Goal: Information Seeking & Learning: Learn about a topic

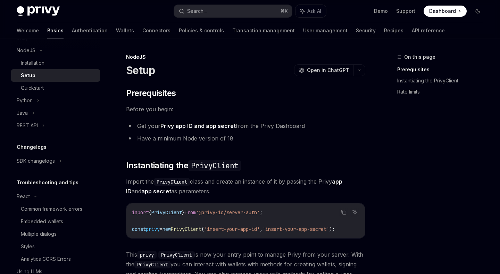
scroll to position [6, 0]
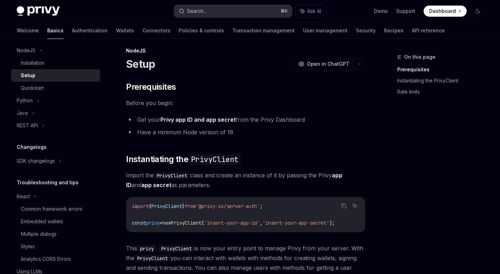
click at [242, 13] on button "Search... ⌘ K" at bounding box center [233, 11] width 118 height 13
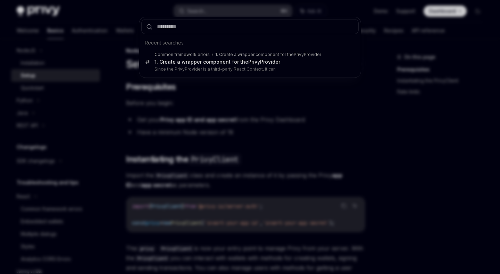
type input "**********"
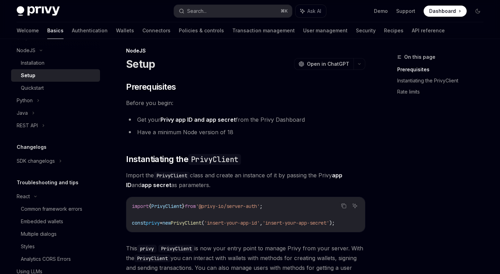
type textarea "*"
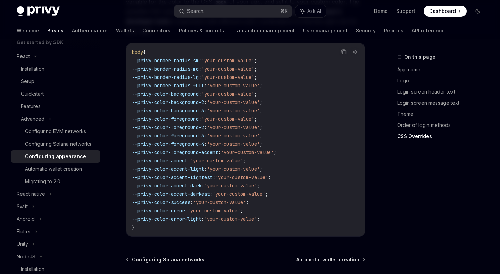
scroll to position [1833, 0]
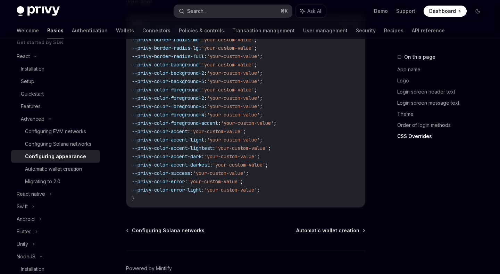
click at [218, 10] on button "Search... ⌘ K" at bounding box center [233, 11] width 118 height 13
type input "**********"
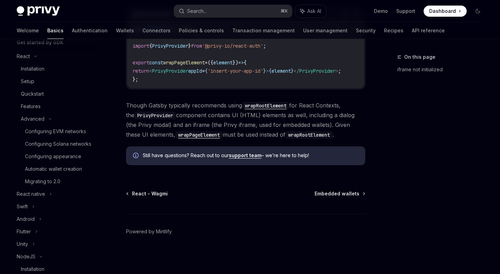
type textarea "*"
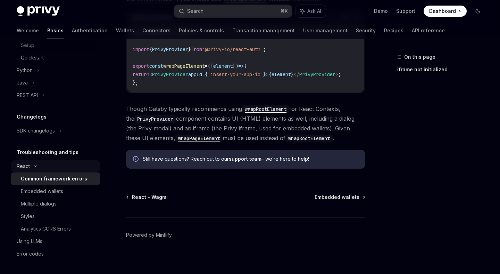
scroll to position [286, 0]
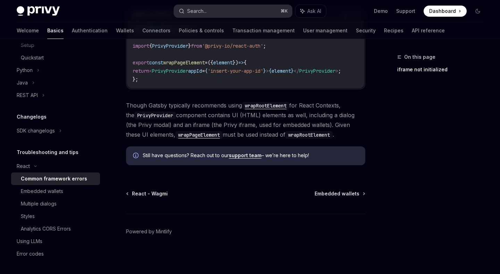
click at [239, 11] on button "Search... ⌘ K" at bounding box center [233, 11] width 118 height 13
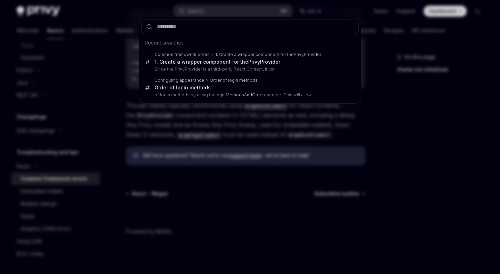
type input "**********"
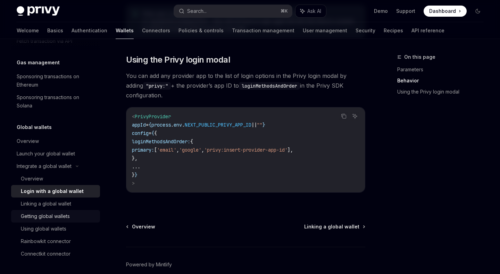
scroll to position [496, 0]
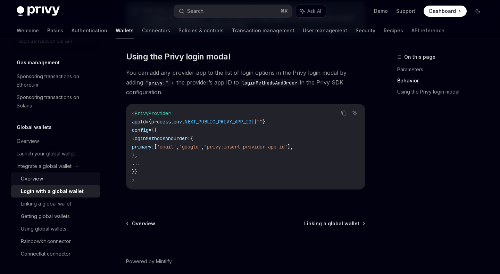
click at [63, 177] on div "Overview" at bounding box center [58, 178] width 75 height 8
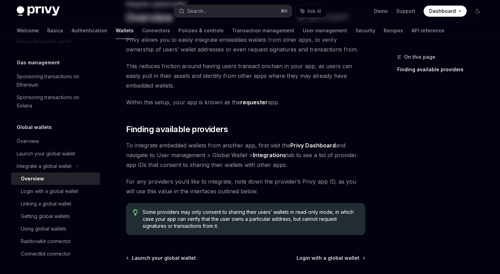
scroll to position [117, 0]
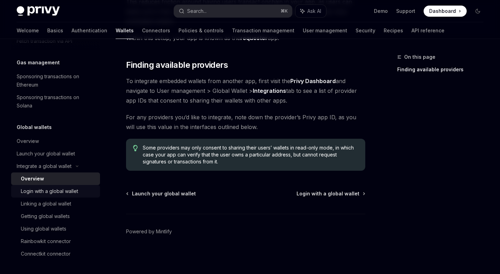
click at [61, 194] on div "Login with a global wallet" at bounding box center [49, 191] width 57 height 8
type textarea "*"
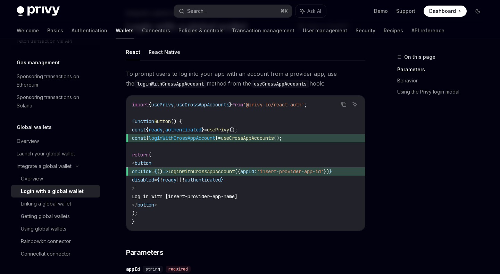
scroll to position [49, 0]
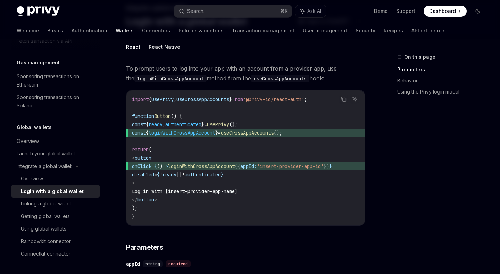
click at [440, 10] on span "Dashboard" at bounding box center [442, 11] width 27 height 7
